Goal: Navigation & Orientation: Find specific page/section

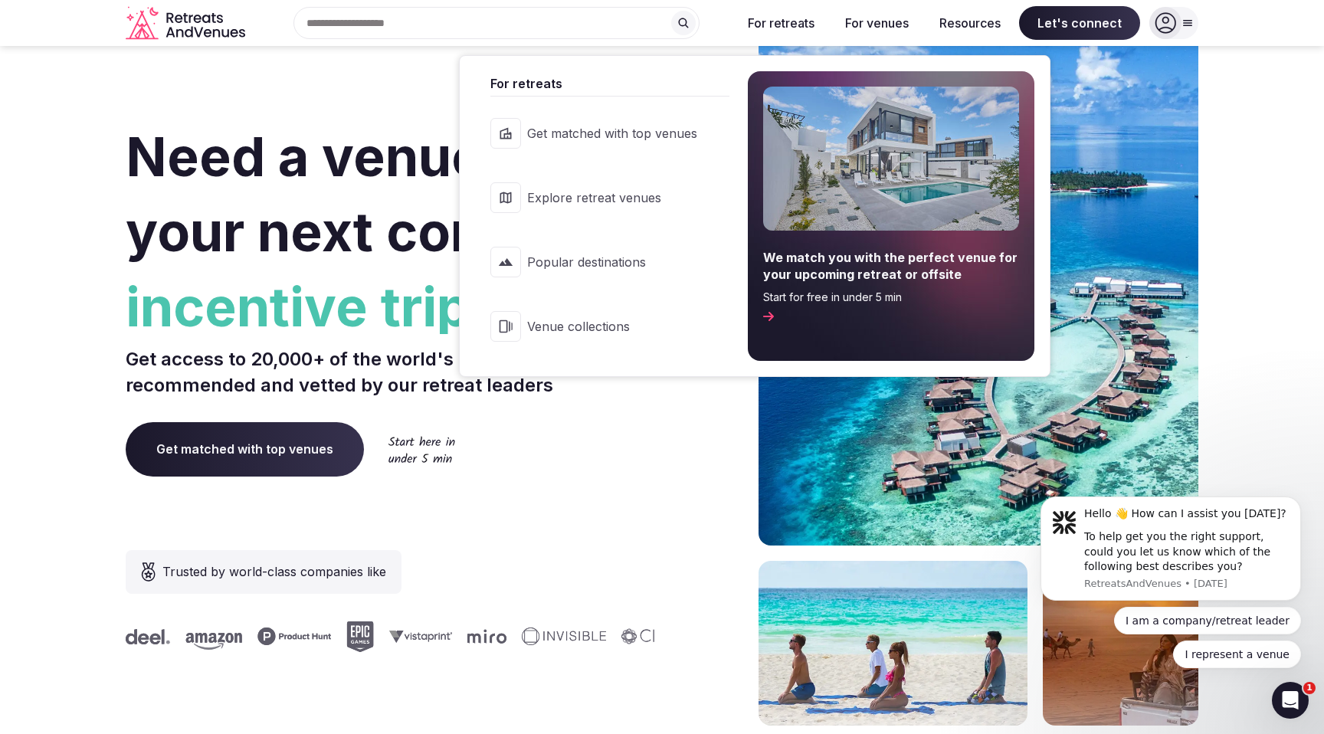
click at [775, 19] on button "For retreats" at bounding box center [781, 23] width 91 height 34
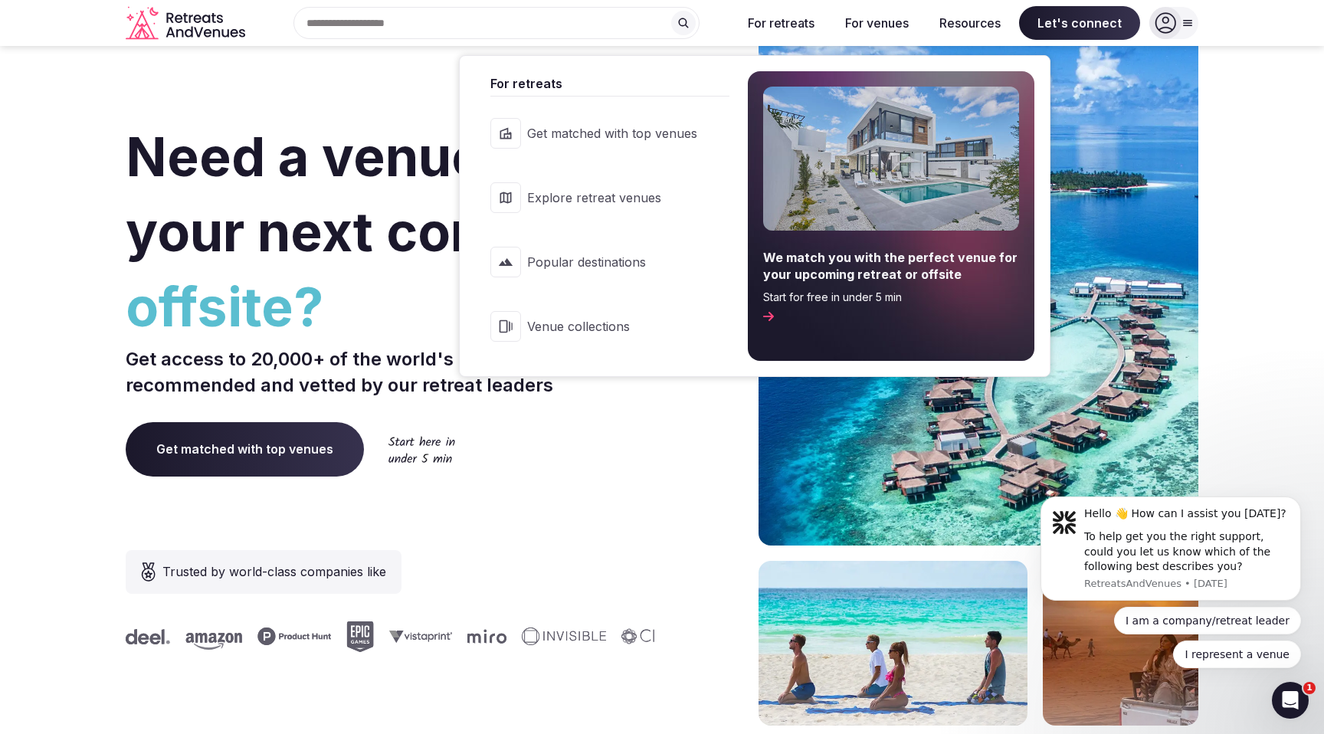
click at [606, 196] on span "Explore retreat venues" at bounding box center [612, 197] width 170 height 17
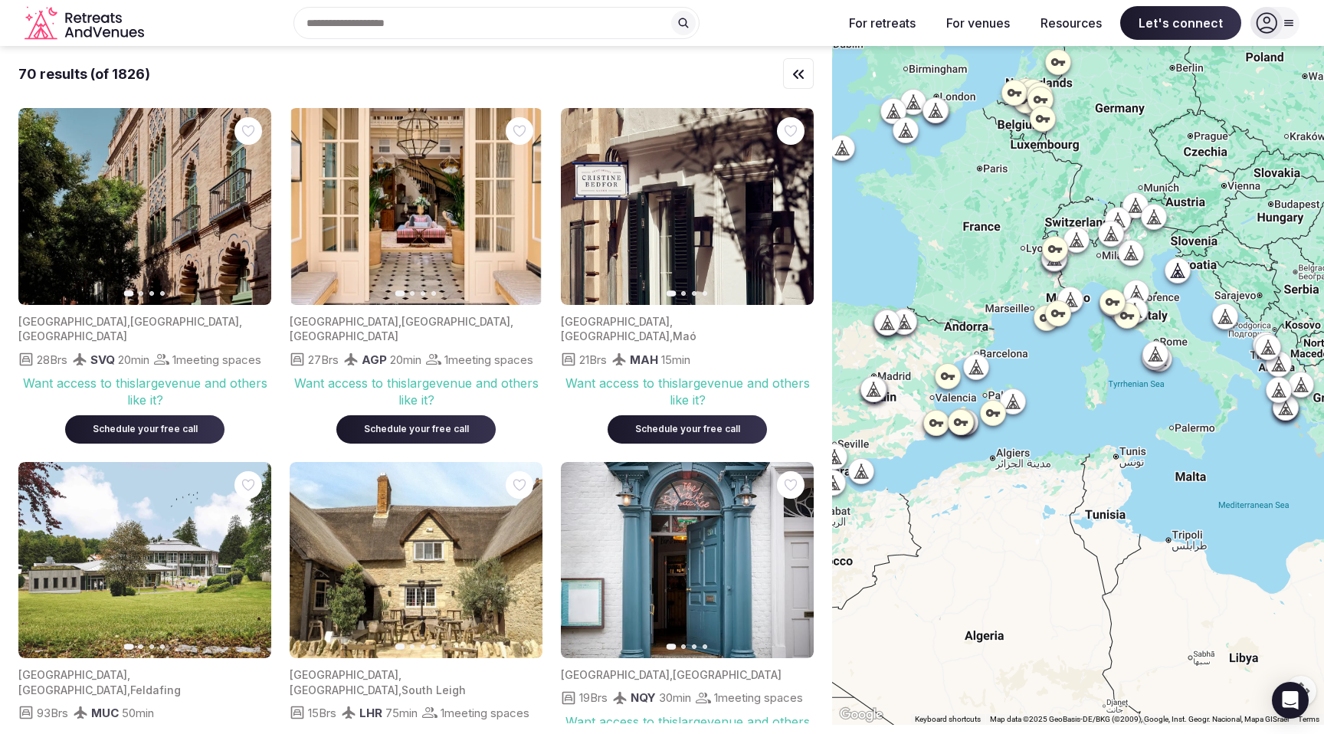
click at [347, 25] on div "Recent searches Watervliet, [GEOGRAPHIC_DATA] 49098 Search Popular Destinations…" at bounding box center [490, 23] width 680 height 32
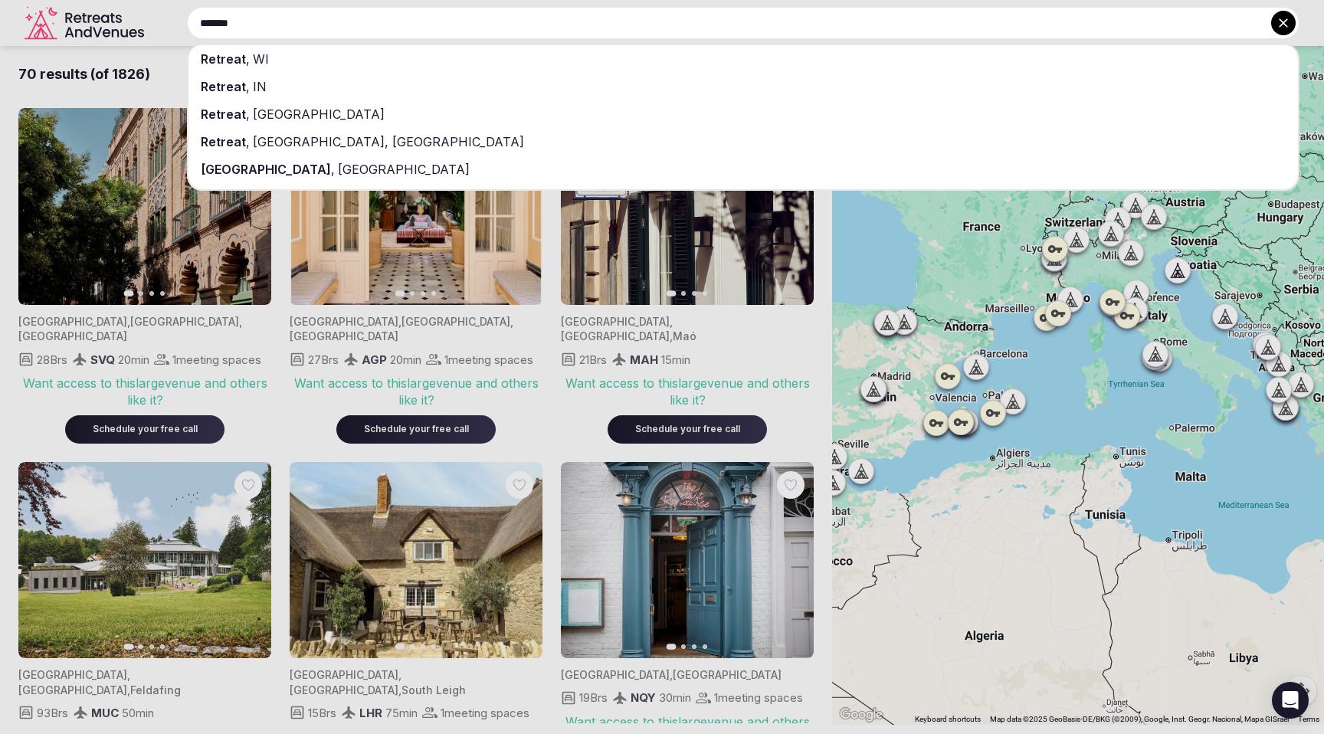
type input "*******"
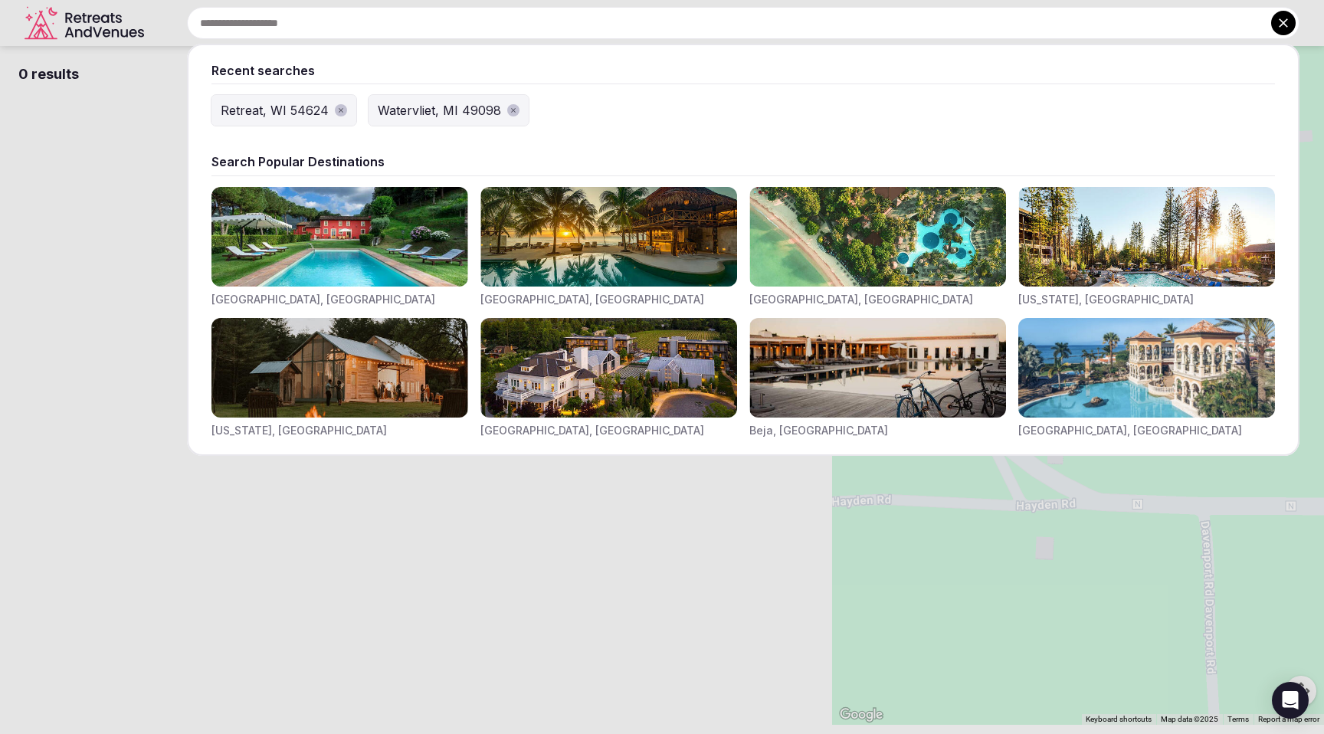
click at [361, 22] on div "Recent searches Retreat, WI 54624 Watervliet, MI 49098 Search Popular Destinati…" at bounding box center [724, 23] width 1149 height 32
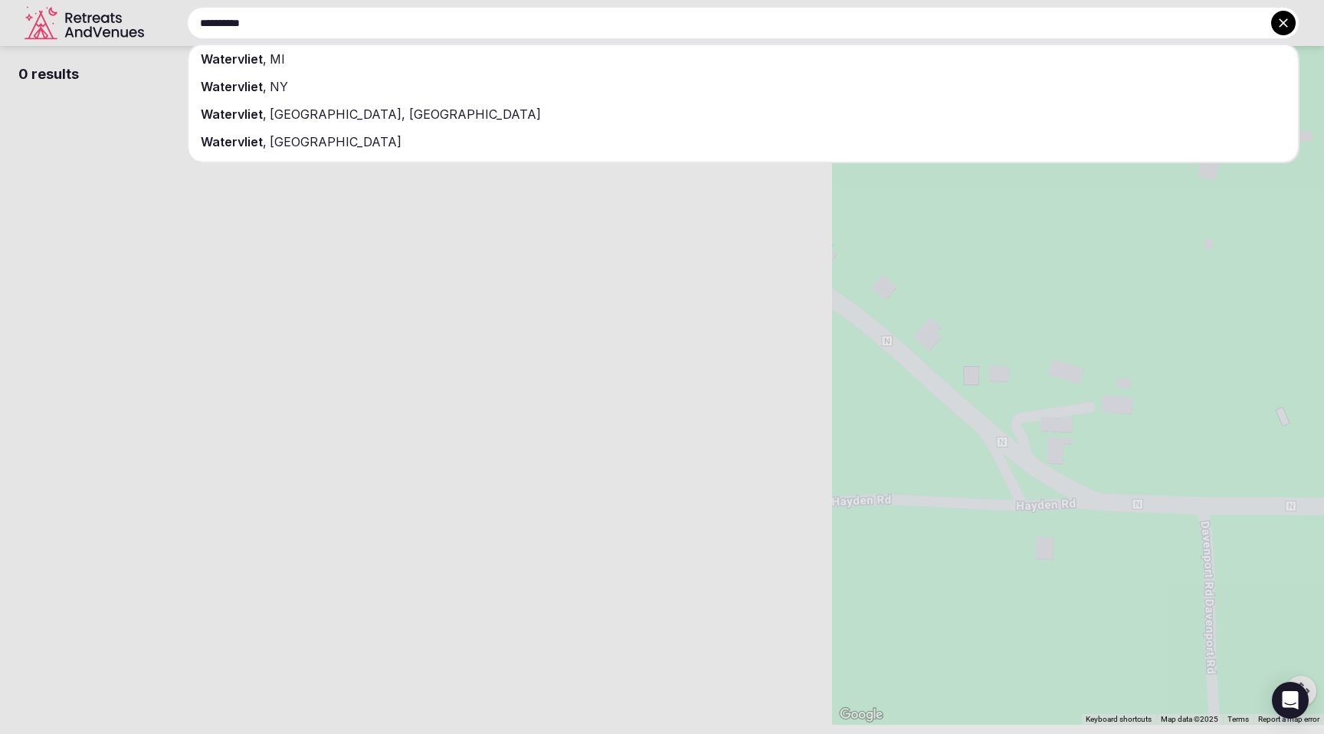
type input "**********"
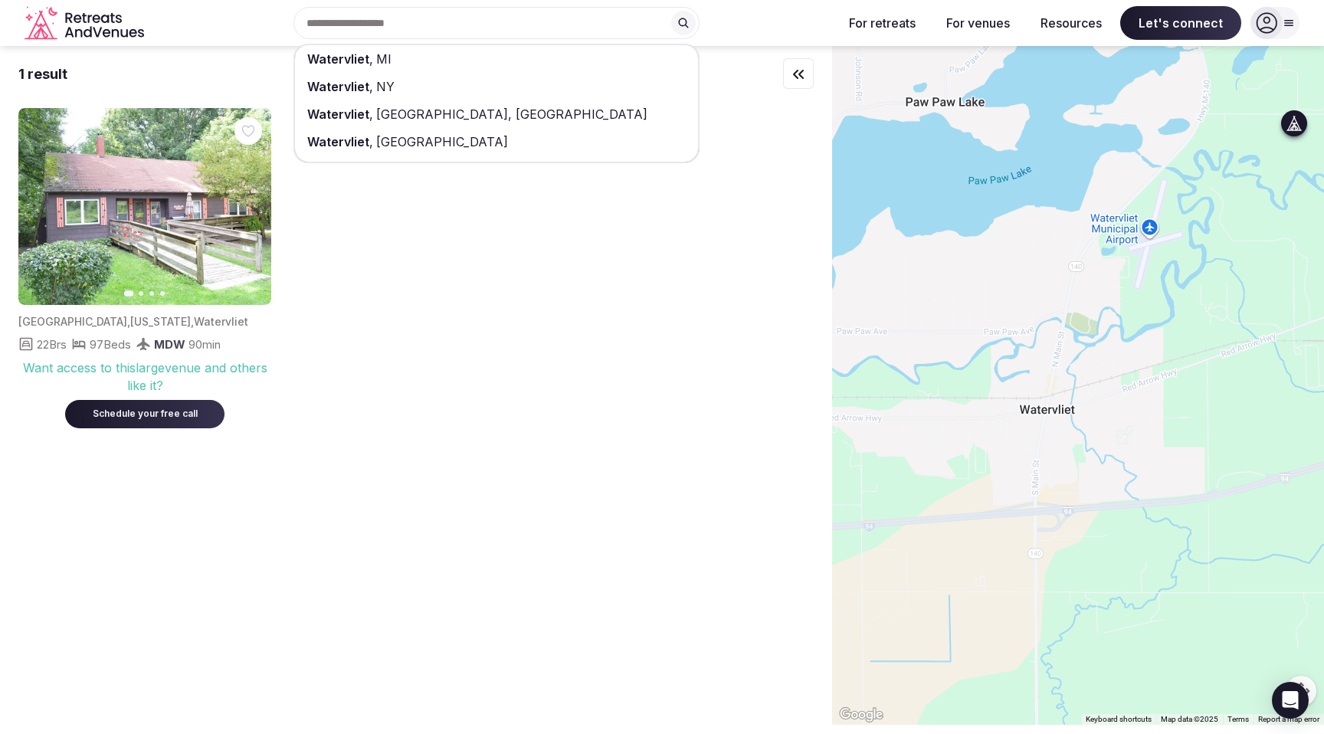
click at [251, 204] on icon "button" at bounding box center [251, 207] width 6 height 11
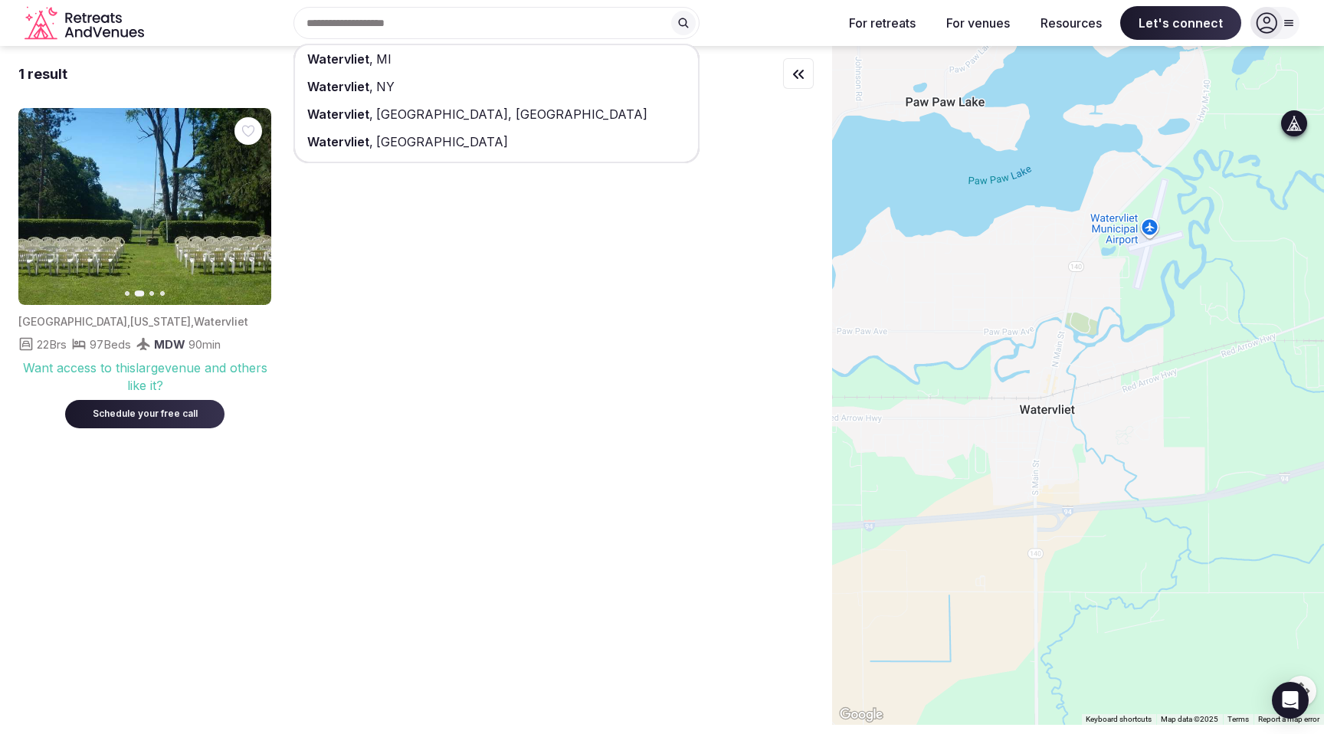
click at [44, 207] on icon "button" at bounding box center [40, 207] width 12 height 12
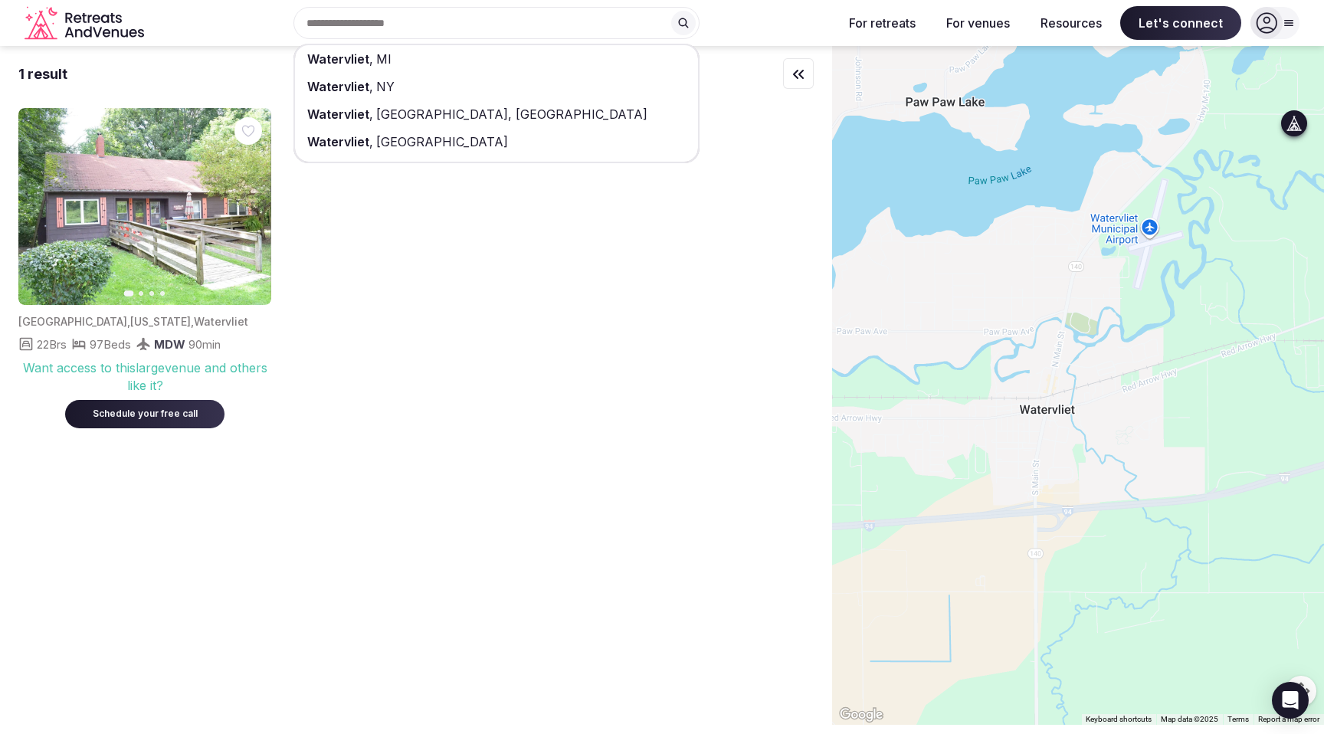
click at [247, 209] on icon "button" at bounding box center [250, 207] width 12 height 12
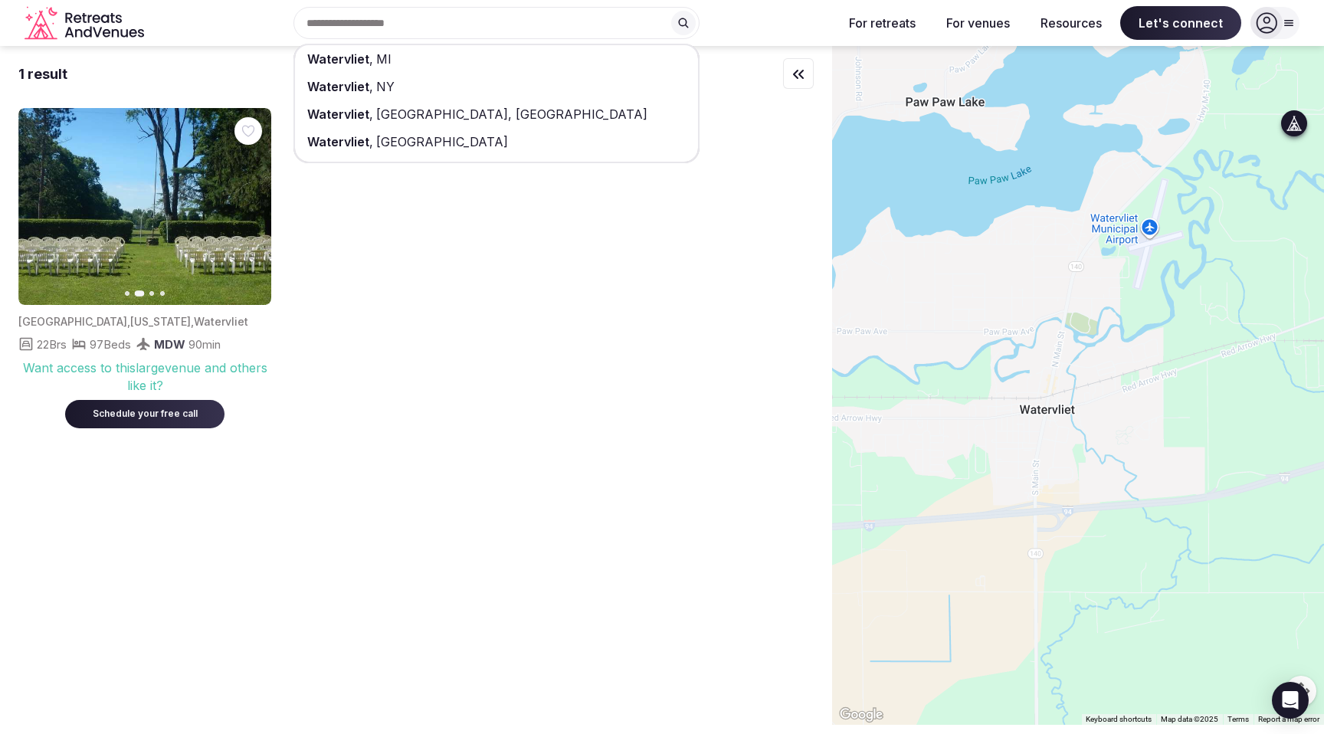
click at [247, 209] on icon "button" at bounding box center [250, 207] width 12 height 12
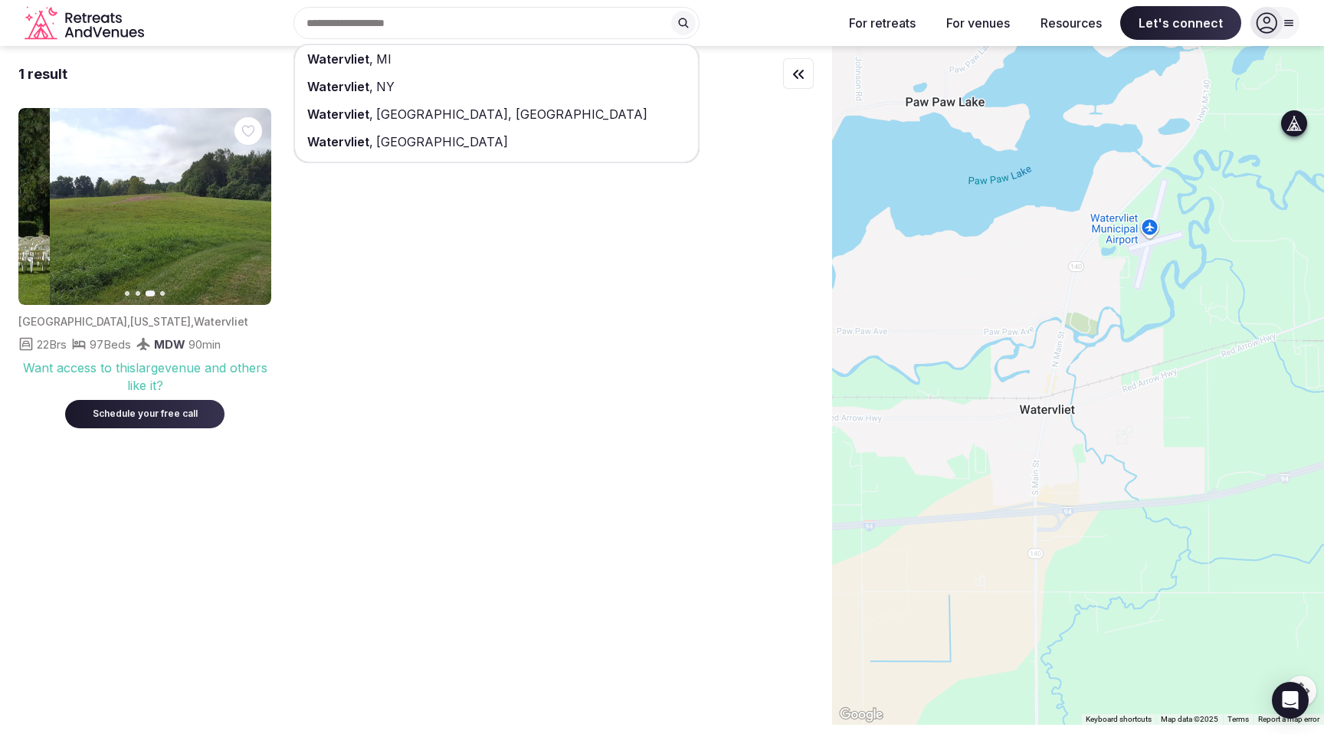
click at [247, 209] on icon "button" at bounding box center [250, 207] width 12 height 12
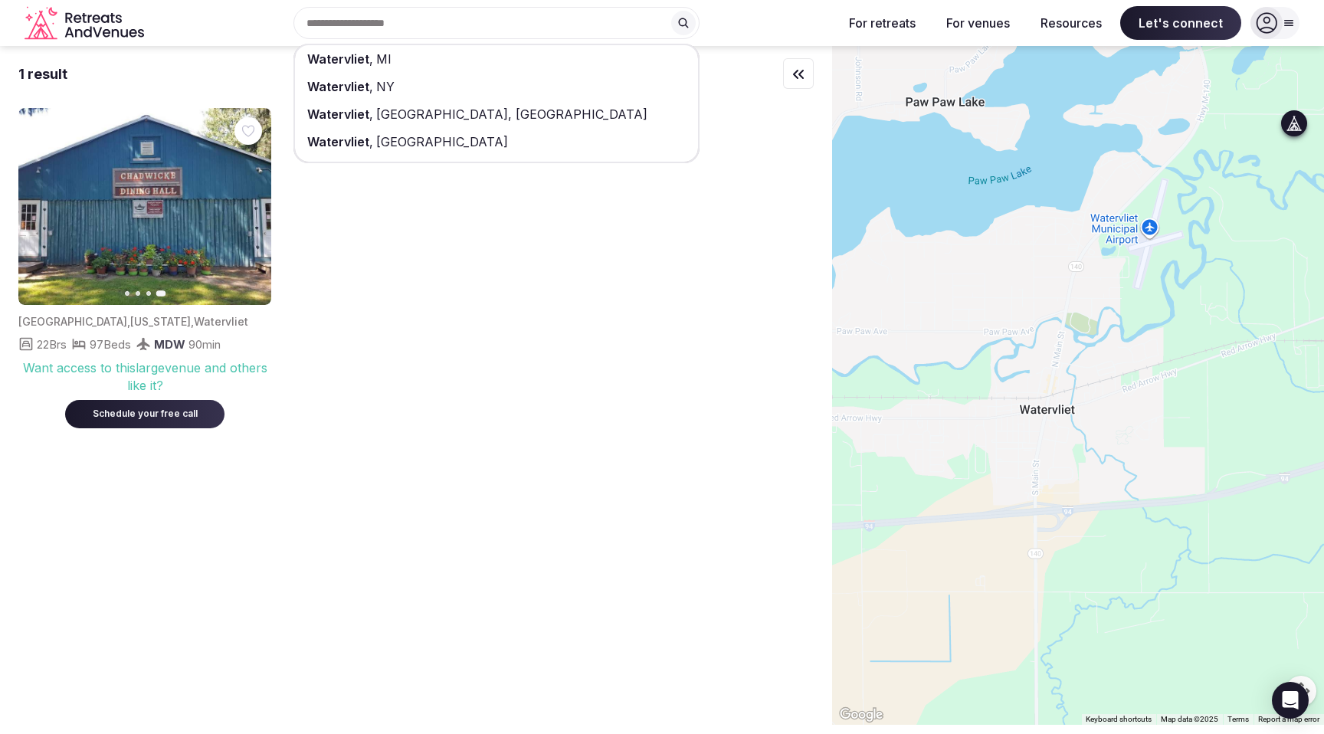
click at [40, 205] on icon "button" at bounding box center [40, 207] width 12 height 12
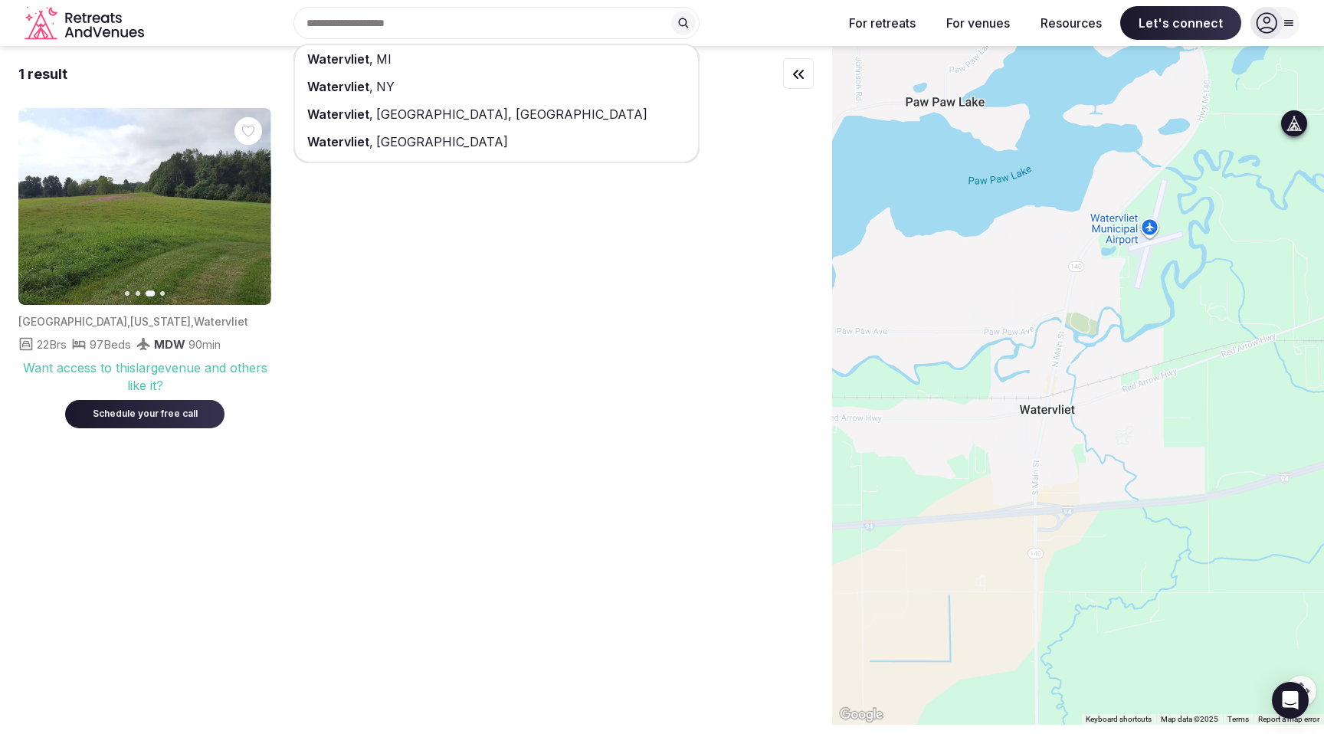
click at [40, 205] on icon "button" at bounding box center [40, 207] width 12 height 12
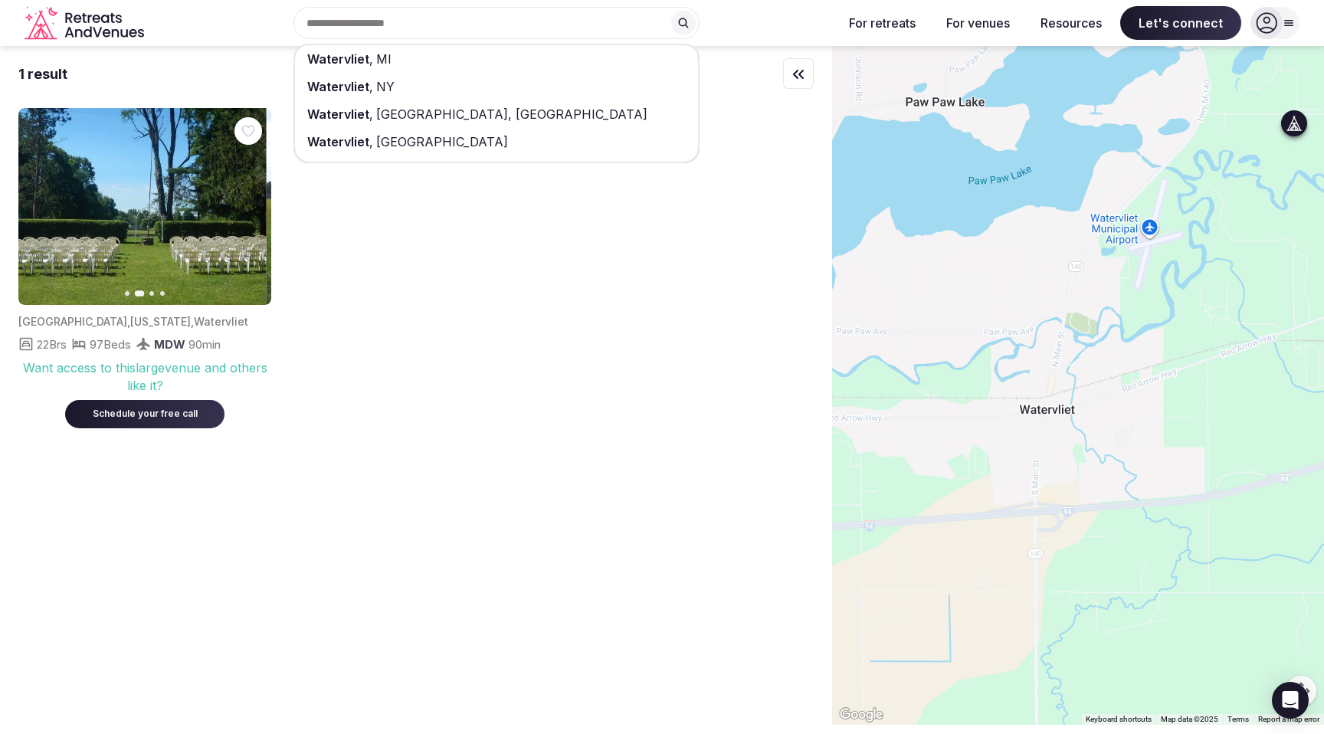
click at [134, 256] on img at bounding box center [140, 206] width 253 height 197
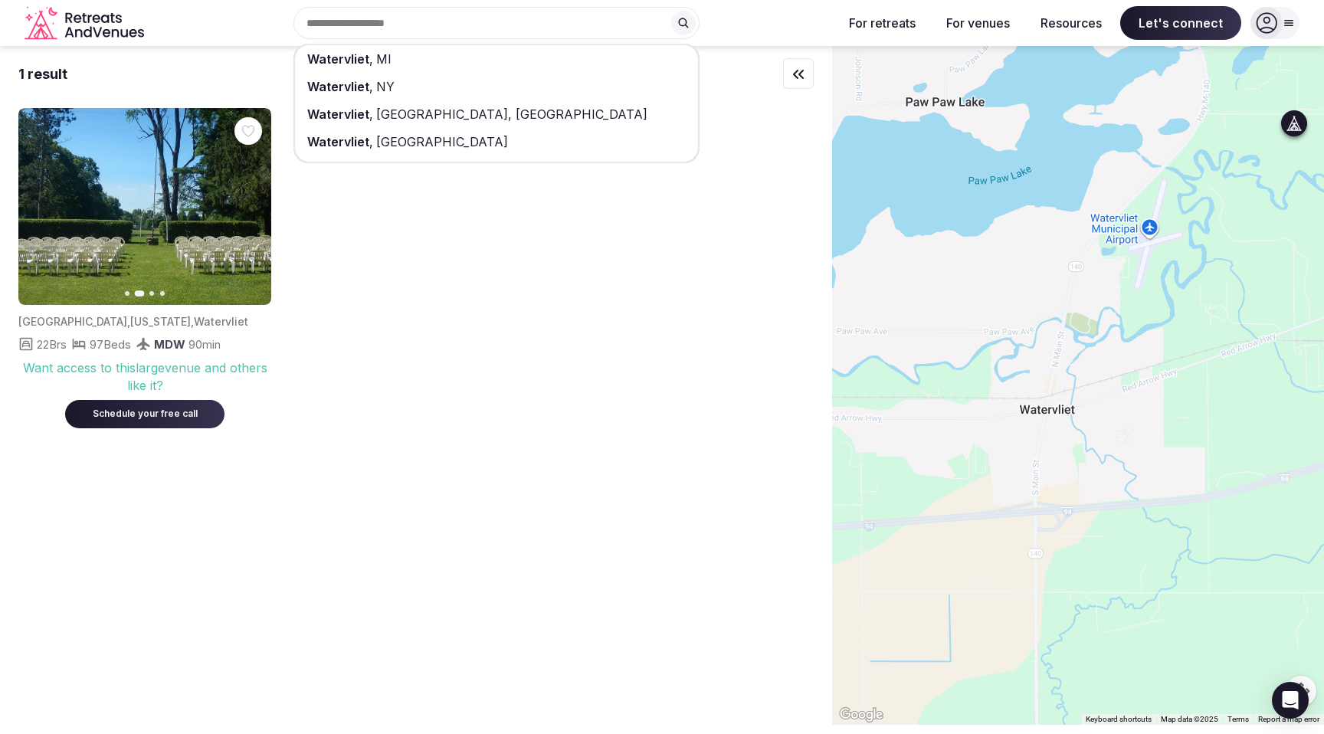
click at [134, 256] on img at bounding box center [144, 206] width 253 height 197
click at [99, 220] on img at bounding box center [144, 206] width 253 height 197
click at [212, 221] on img at bounding box center [144, 206] width 253 height 197
click at [323, 378] on div "Previous slide Next slide United States , Michigan , Watervliet 22 Brs 97 Beds …" at bounding box center [415, 268] width 795 height 320
click at [132, 274] on img at bounding box center [144, 206] width 253 height 197
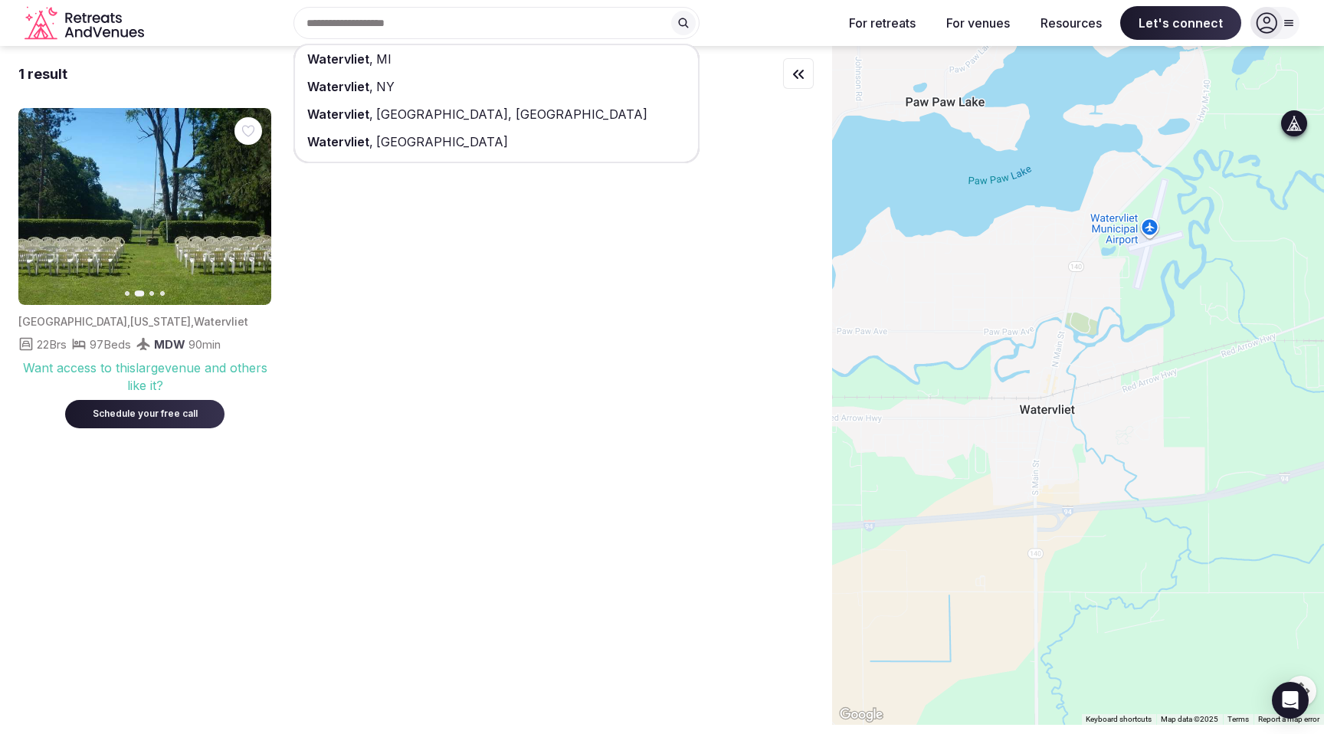
click at [132, 274] on img at bounding box center [144, 206] width 253 height 197
click at [130, 320] on span "Michigan" at bounding box center [160, 321] width 61 height 13
click at [252, 203] on icon "button" at bounding box center [250, 207] width 12 height 12
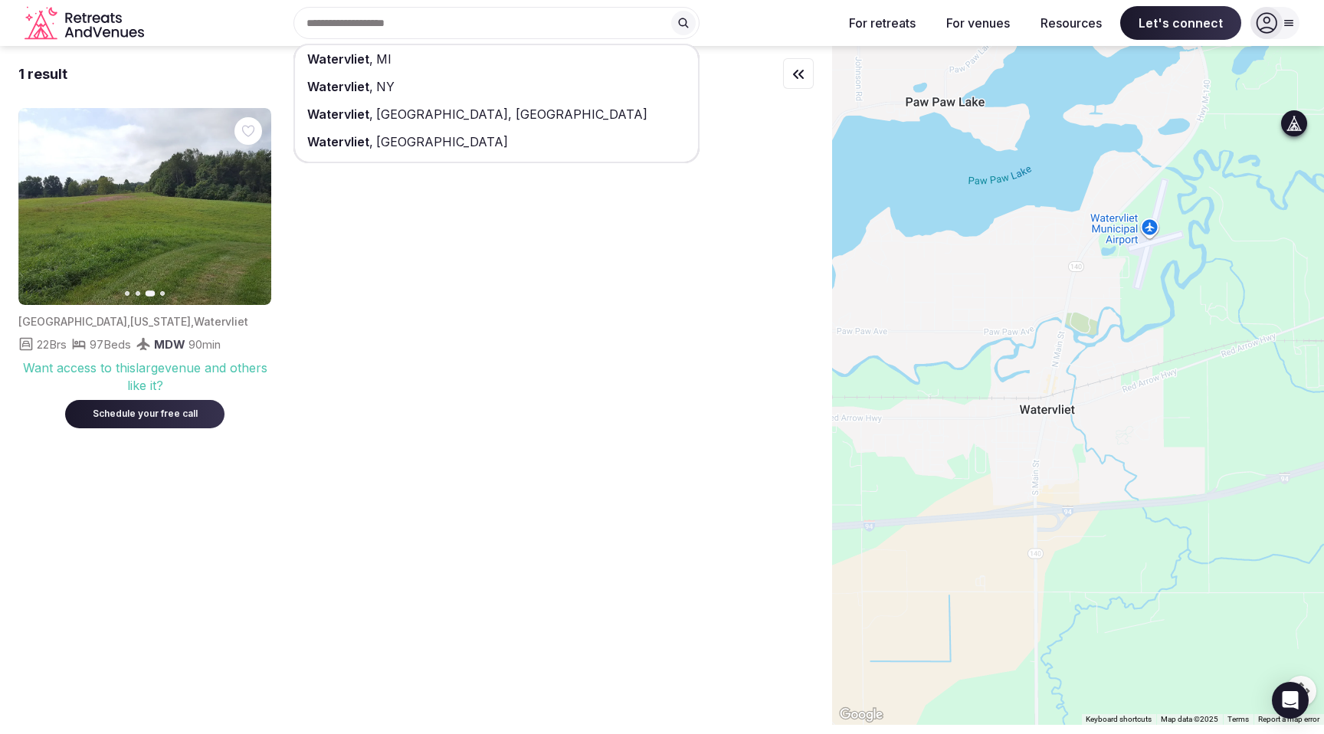
click at [252, 203] on icon "button" at bounding box center [250, 207] width 12 height 12
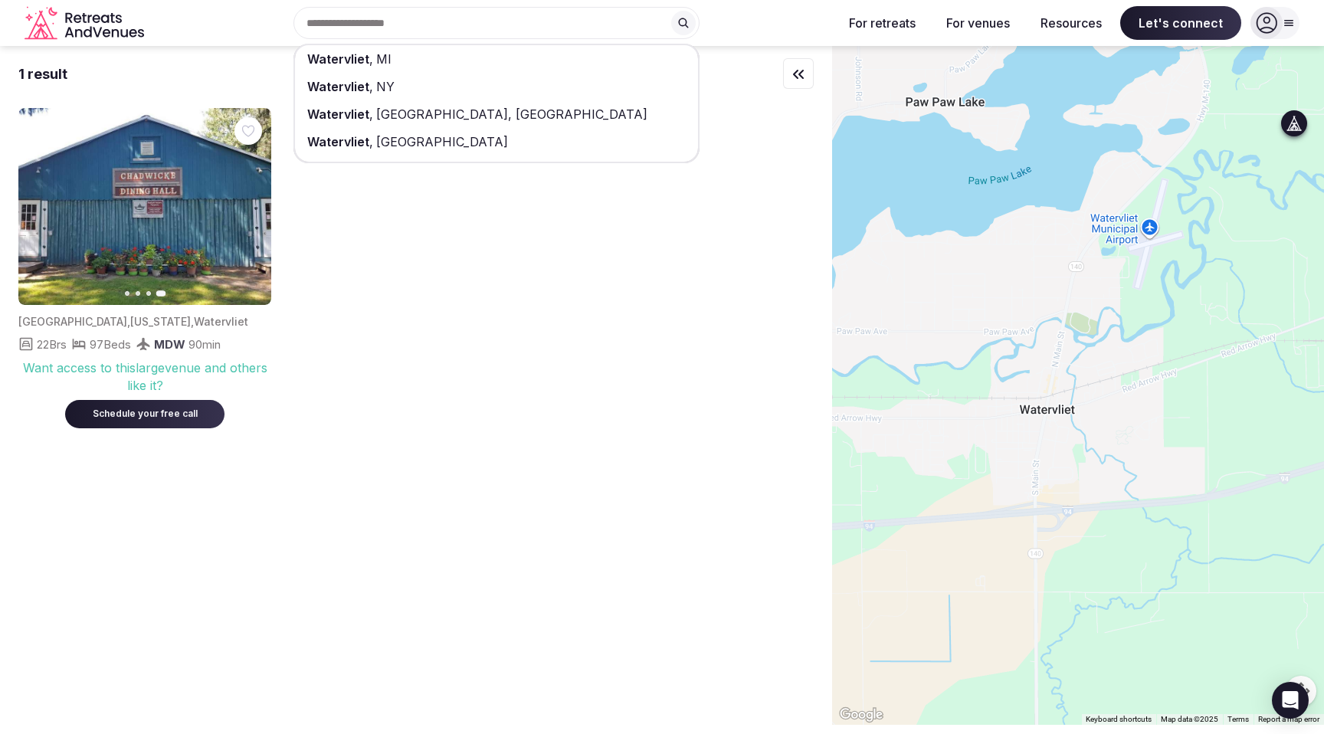
click at [34, 209] on icon "button" at bounding box center [40, 207] width 12 height 12
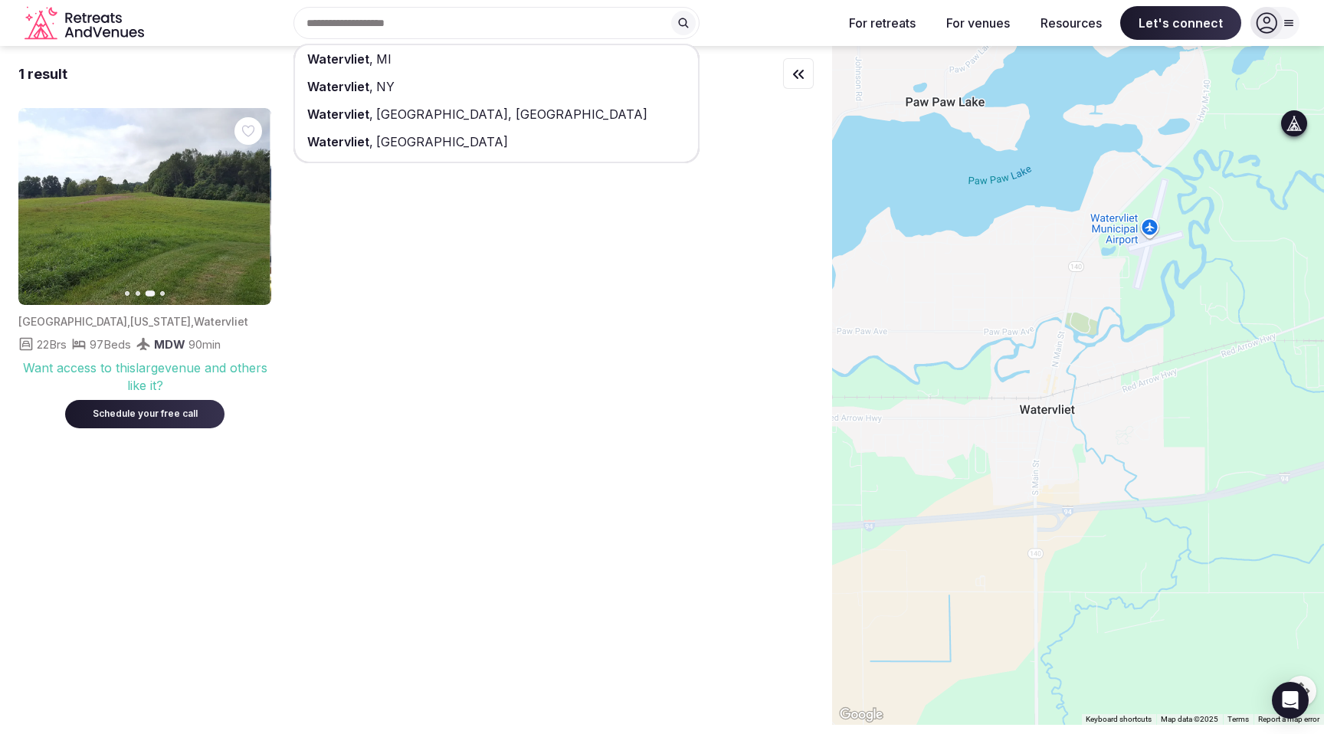
click at [34, 209] on icon "button" at bounding box center [40, 207] width 12 height 12
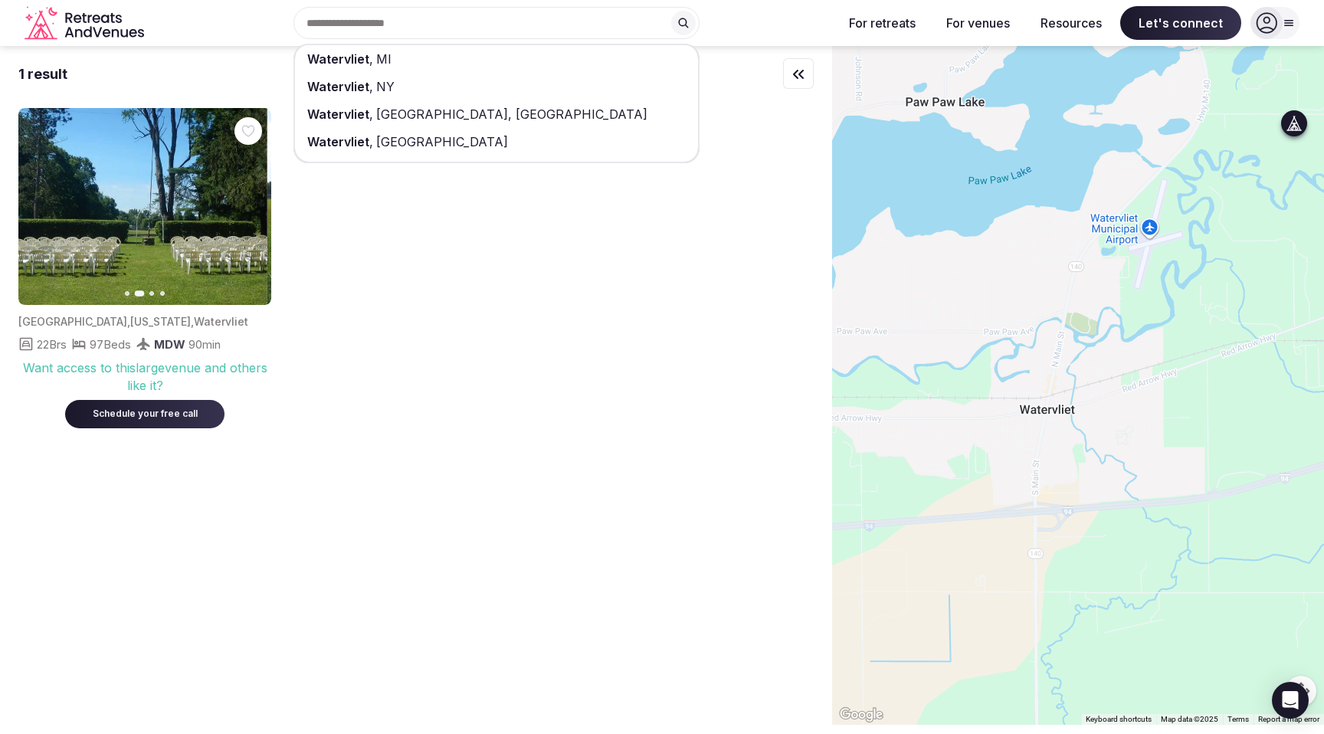
click at [34, 209] on icon "button" at bounding box center [40, 207] width 12 height 12
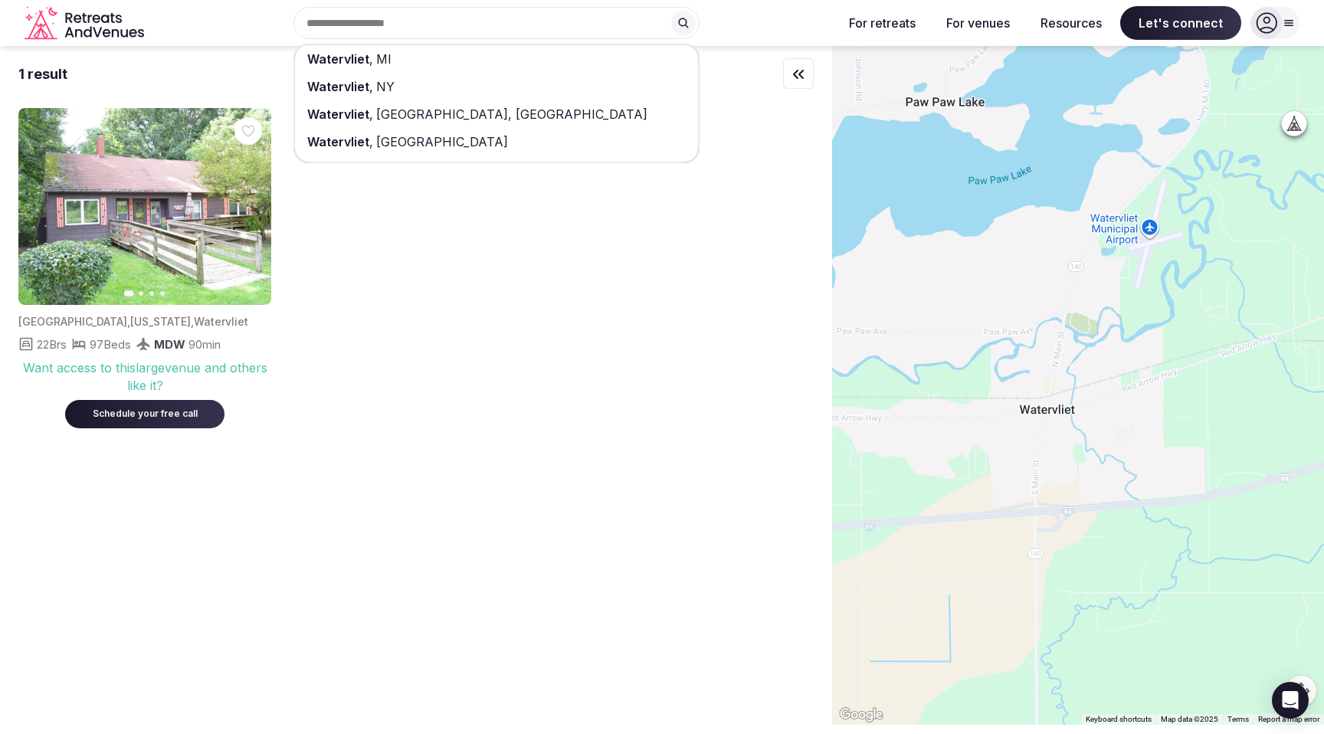
click at [353, 20] on div "Watervliet , MI Watervliet , NY Watervliet , Sint-Laureins, Belgium Watervliet …" at bounding box center [490, 23] width 680 height 32
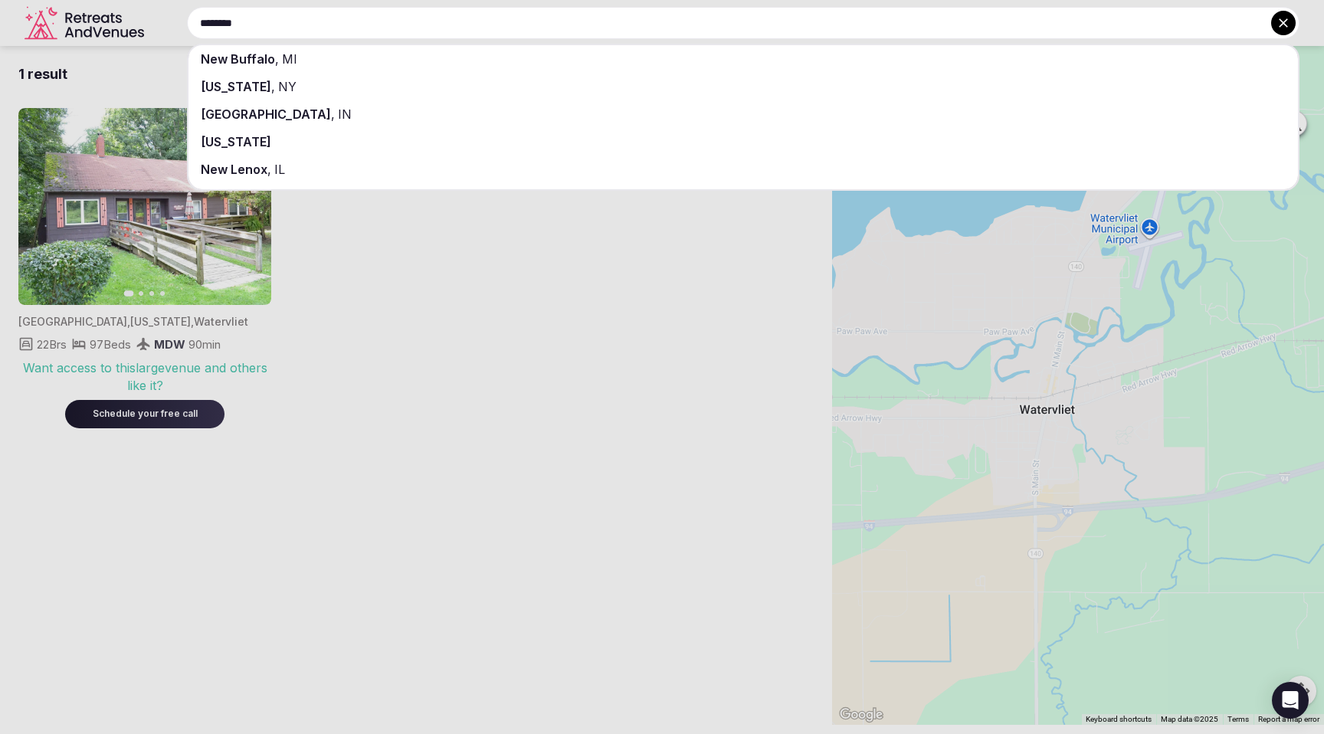
type input "********"
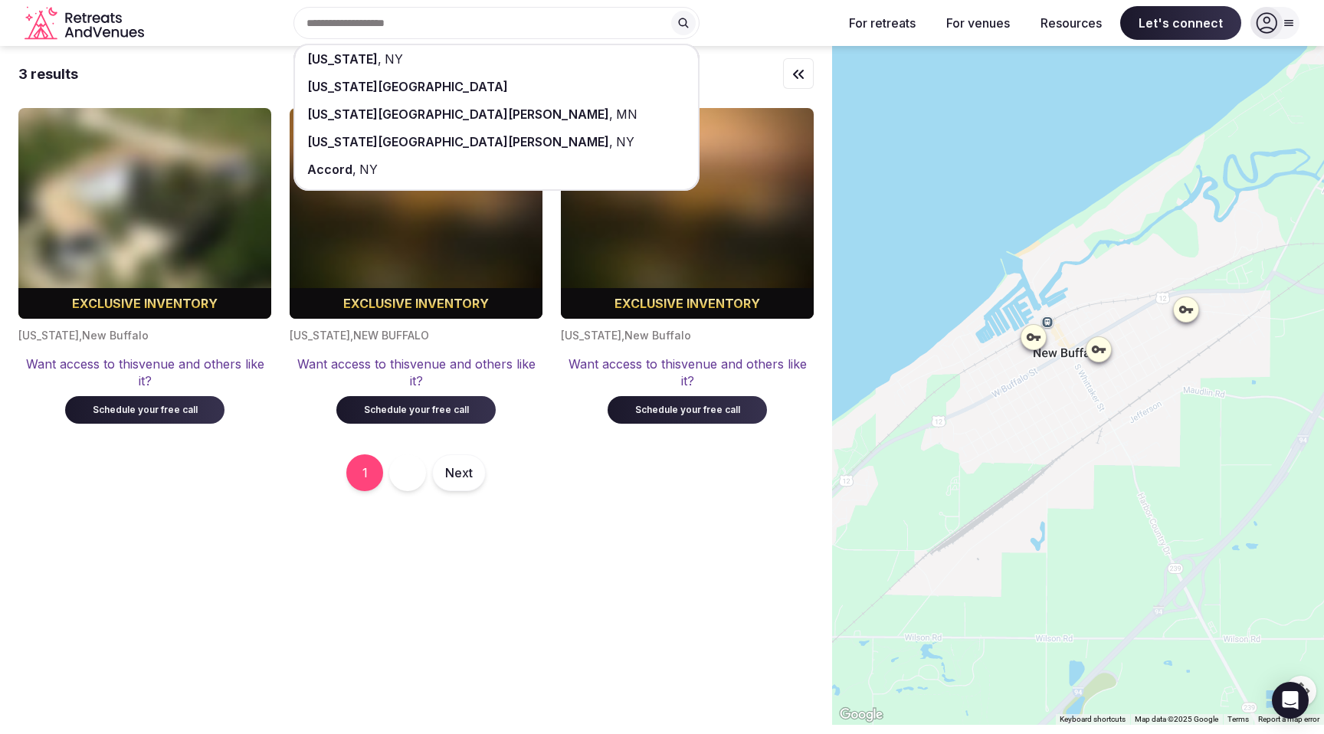
click at [417, 19] on div "New York , NY New York State New York Mills , MN New York Mills , NY Accord , NY" at bounding box center [490, 23] width 680 height 32
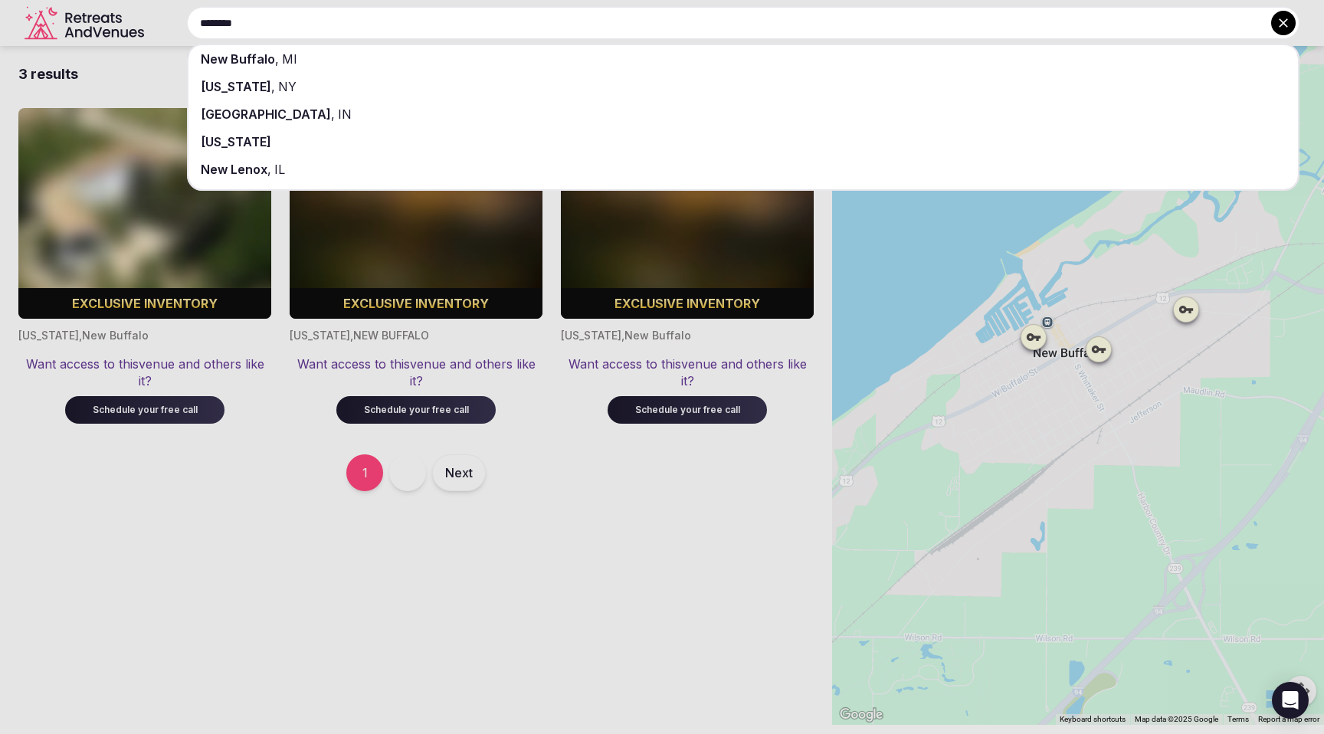
type input "********"
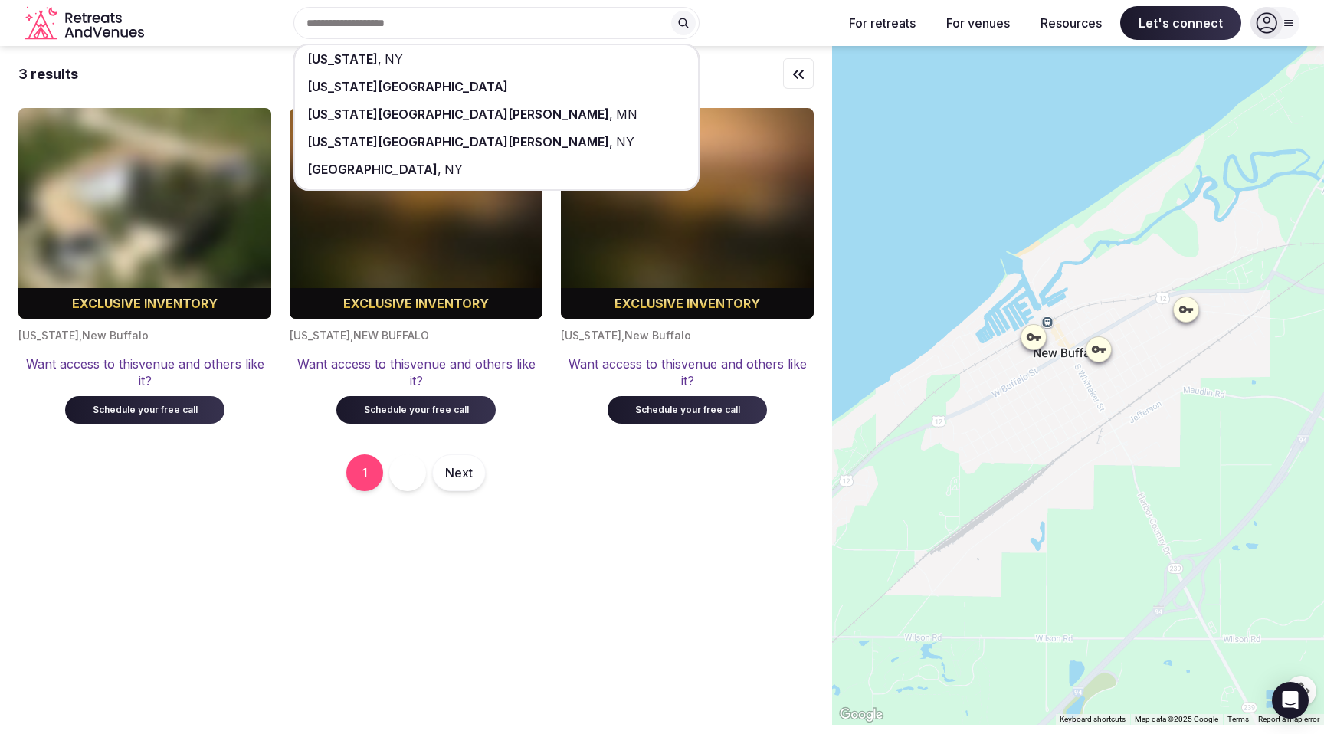
click at [337, 56] on span "New York" at bounding box center [342, 58] width 71 height 15
